Goal: Task Accomplishment & Management: Manage account settings

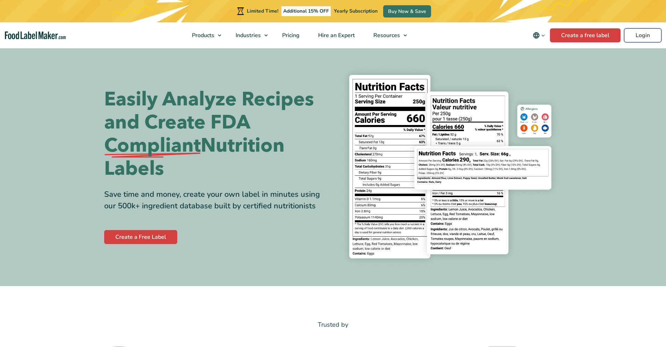
click at [642, 35] on link "Login" at bounding box center [642, 35] width 37 height 14
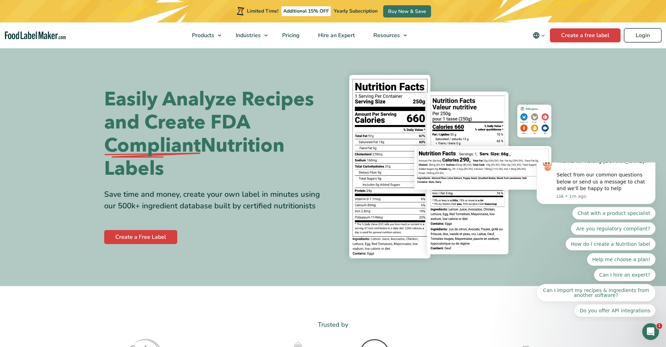
click at [638, 37] on link "Login" at bounding box center [642, 35] width 37 height 14
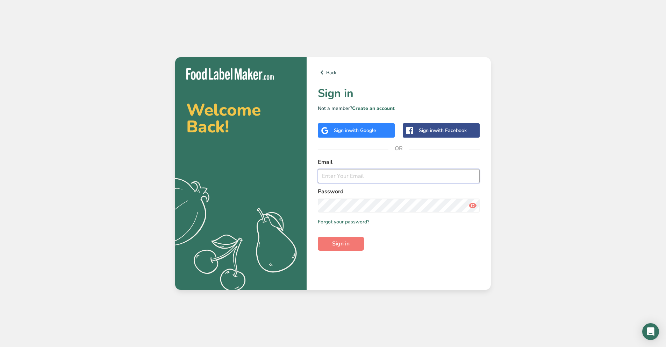
click at [347, 179] on input "email" at bounding box center [399, 176] width 162 height 14
click at [351, 132] on span "with Google" at bounding box center [362, 130] width 27 height 7
